Goal: Information Seeking & Learning: Learn about a topic

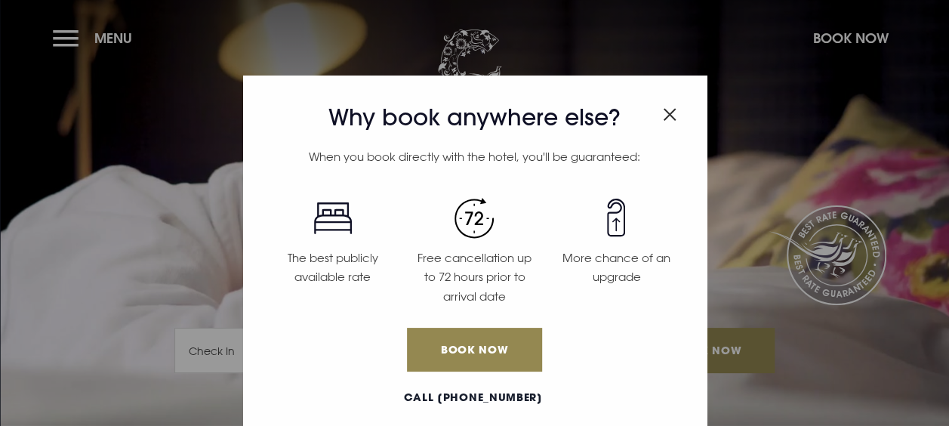
click at [69, 35] on div "Why book anywhere else? When you book directly with the hotel, you'll be guaran…" at bounding box center [474, 213] width 949 height 426
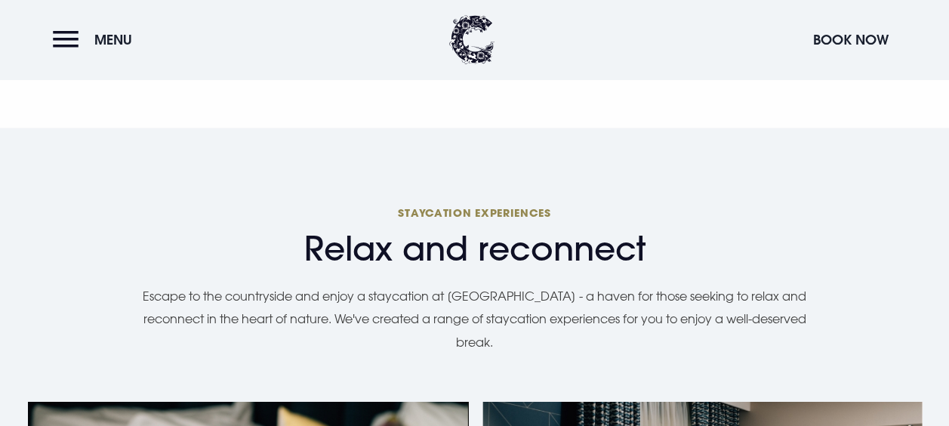
scroll to position [1127, 0]
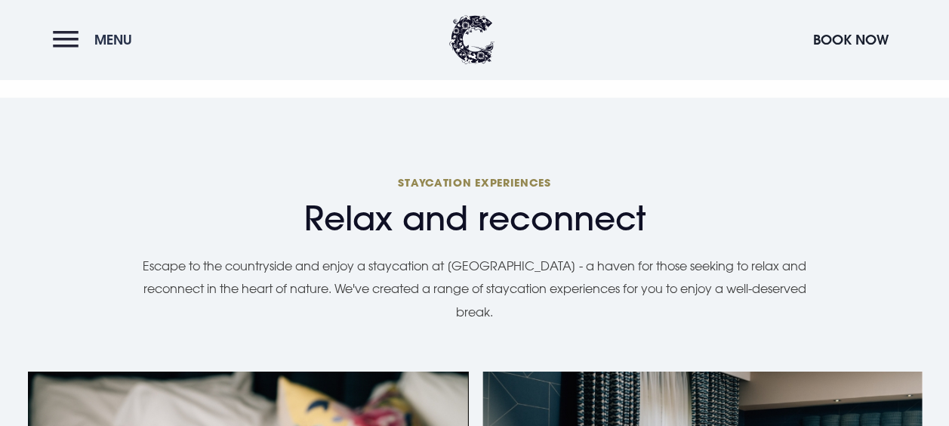
click at [68, 31] on button "Menu" at bounding box center [96, 39] width 87 height 32
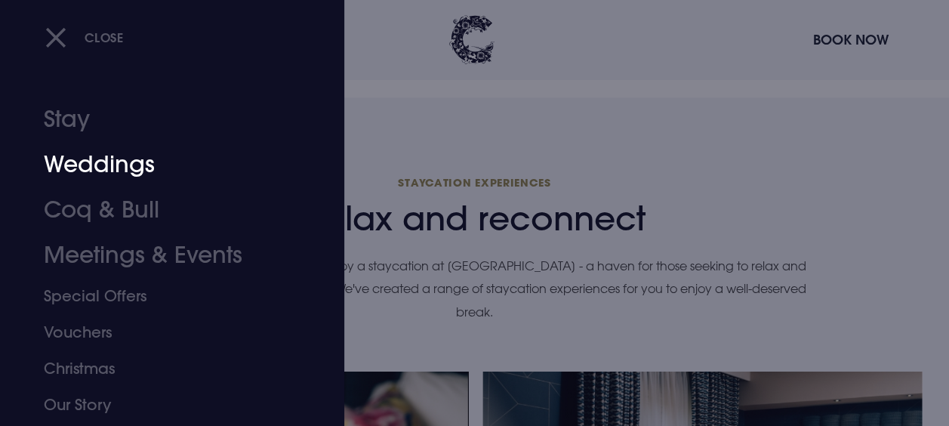
click at [135, 168] on link "Weddings" at bounding box center [162, 164] width 236 height 45
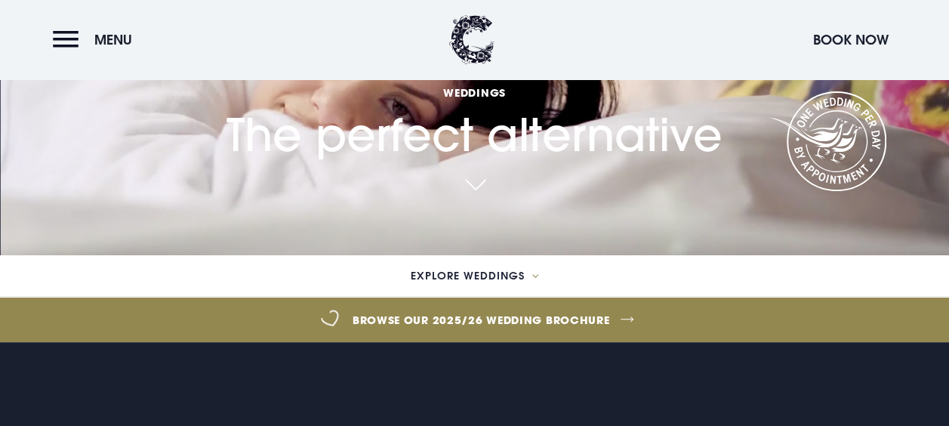
scroll to position [251, 0]
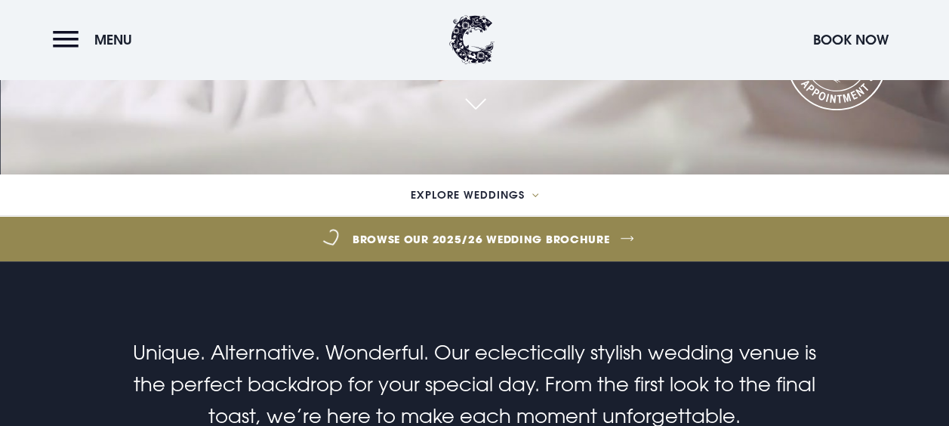
click at [518, 229] on link "Browse our 2025/26 wedding brochure" at bounding box center [481, 239] width 2155 height 57
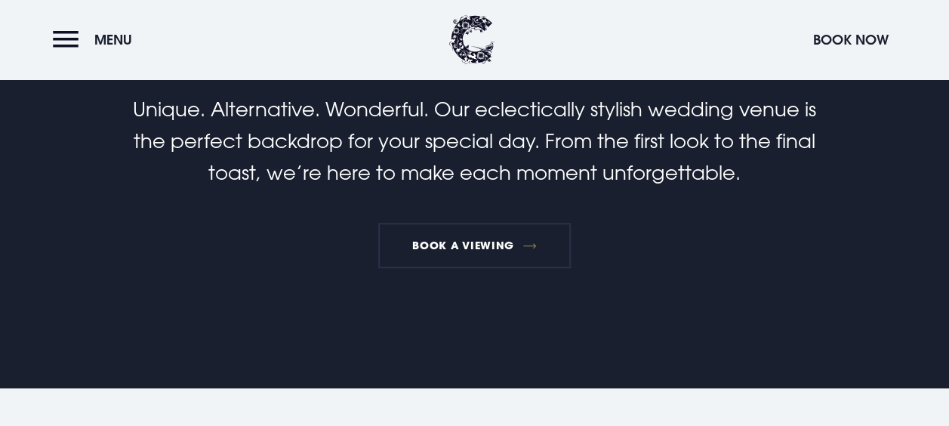
scroll to position [0, 0]
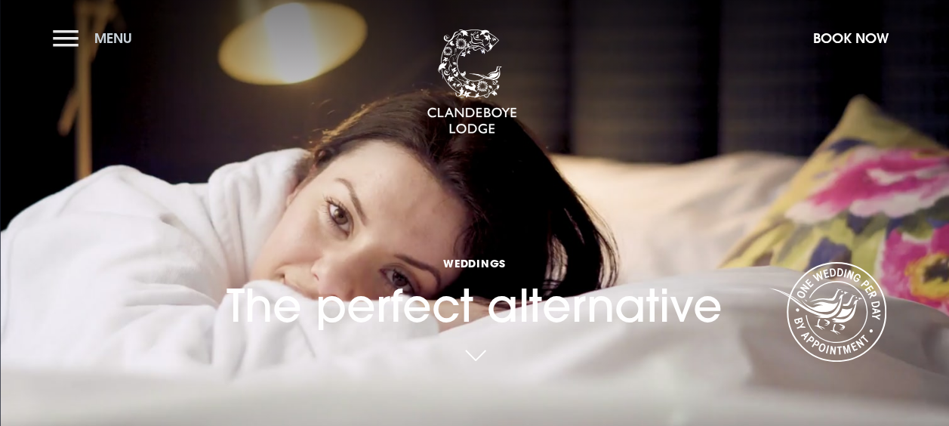
click at [82, 32] on button "Menu" at bounding box center [96, 38] width 87 height 32
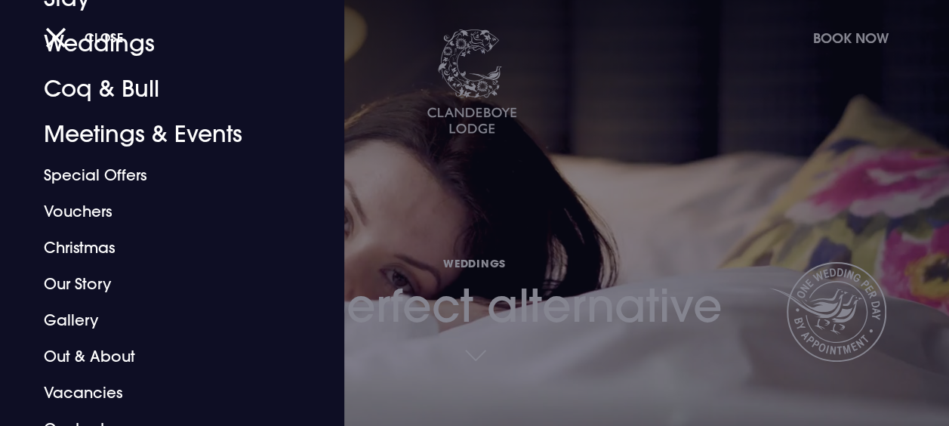
scroll to position [142, 0]
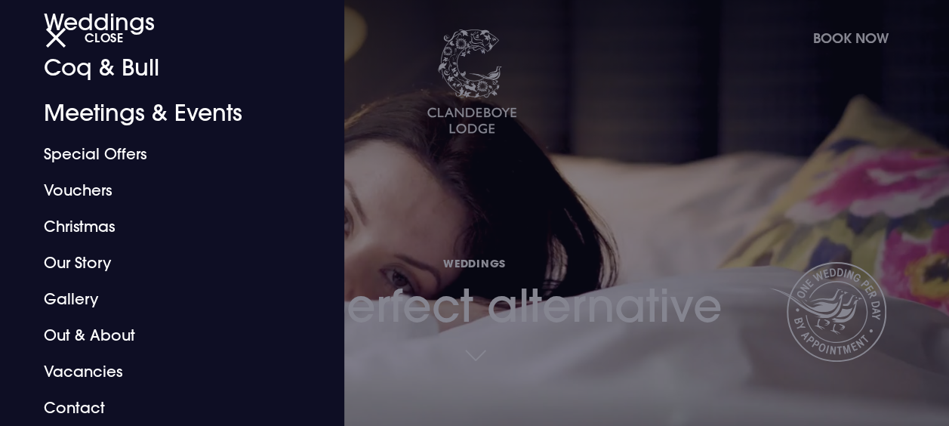
click at [571, 135] on div at bounding box center [474, 213] width 949 height 426
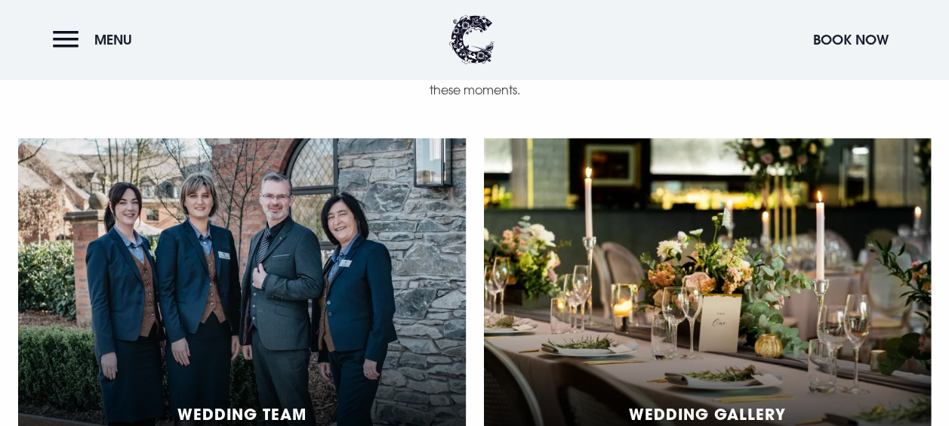
scroll to position [3664, 0]
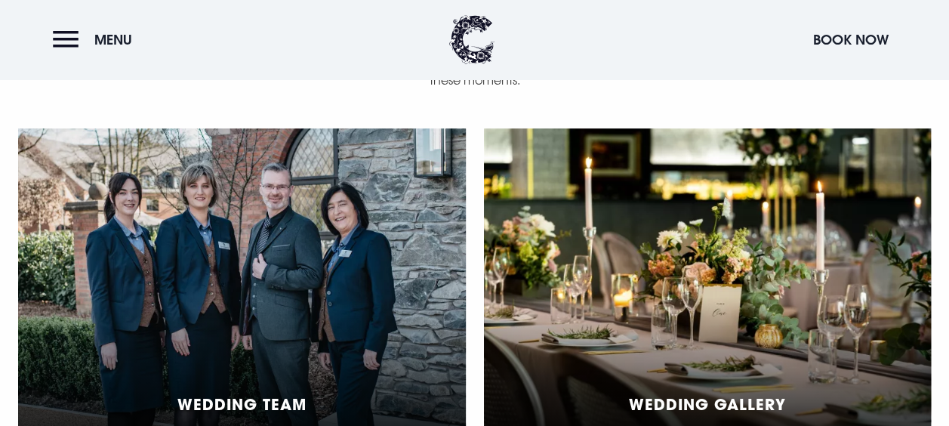
click at [938, 417] on div "Wedding Team Wedding Gallery" at bounding box center [474, 296] width 931 height 337
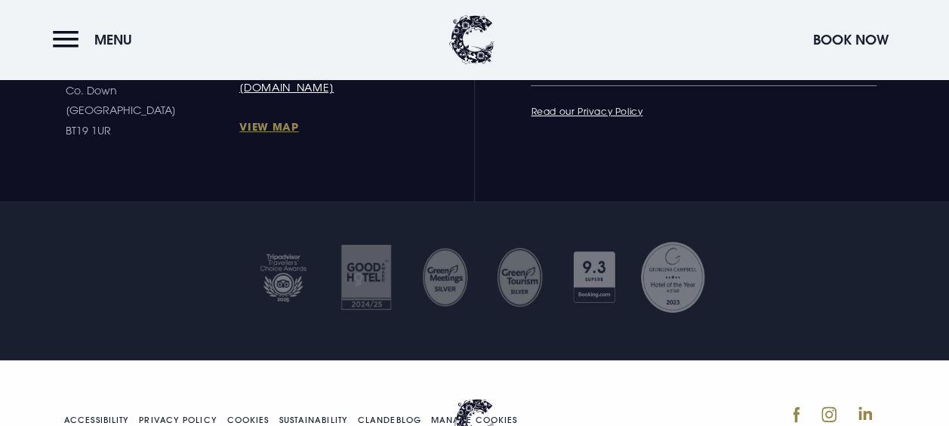
scroll to position [5738, 0]
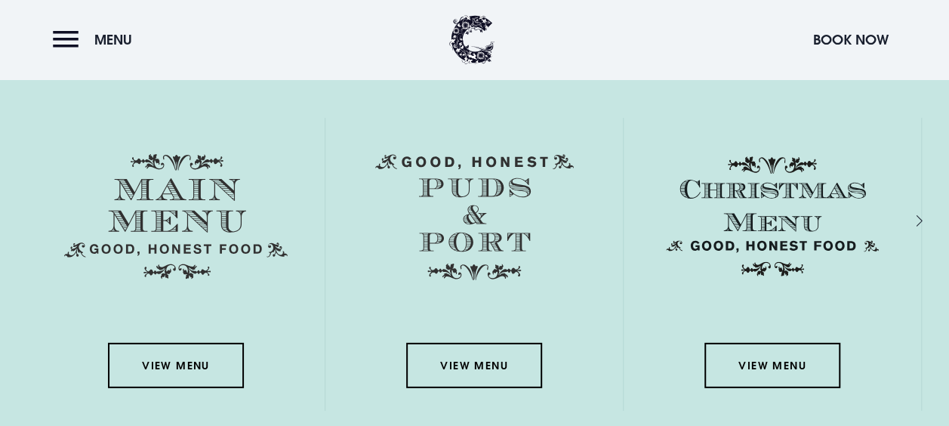
scroll to position [2074, 0]
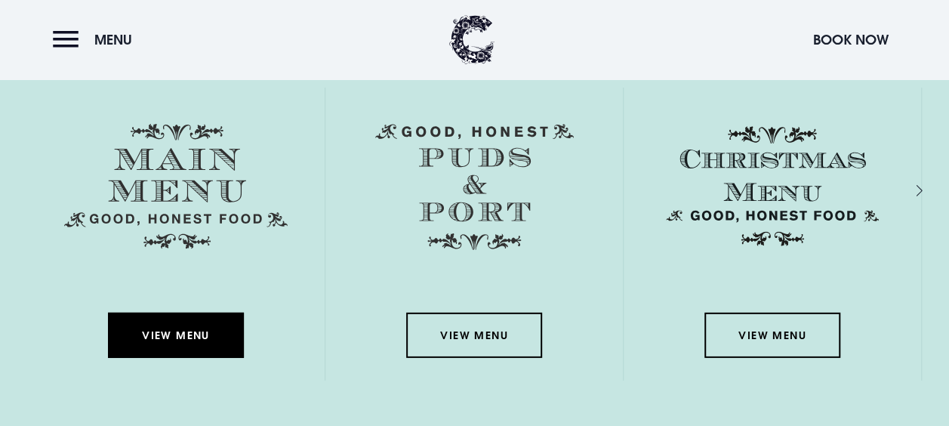
click at [193, 333] on link "View Menu" at bounding box center [176, 335] width 136 height 45
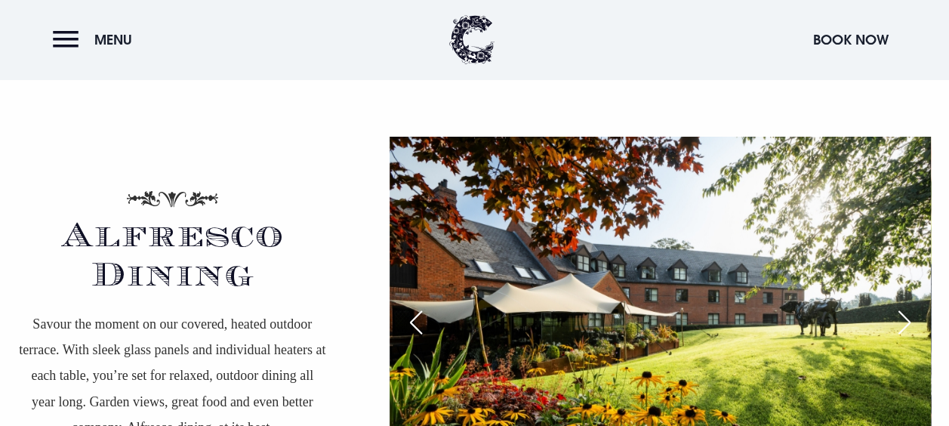
scroll to position [2556, 0]
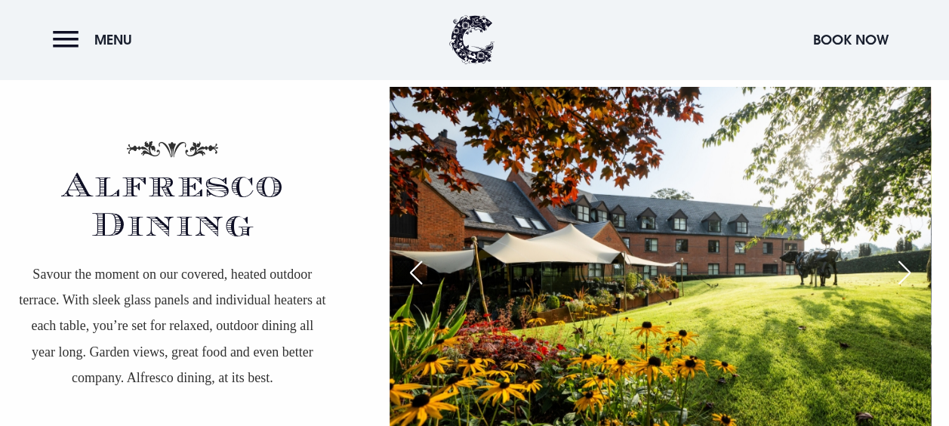
click at [920, 416] on img at bounding box center [660, 267] width 541 height 361
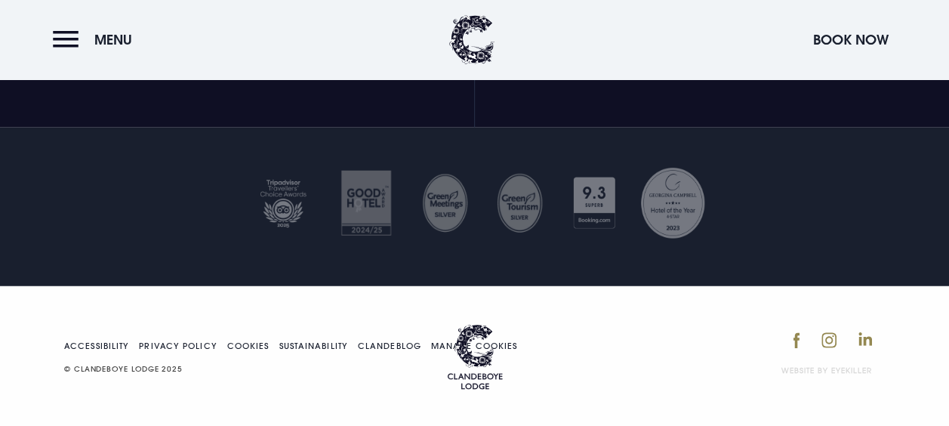
scroll to position [4767, 0]
